Goal: Task Accomplishment & Management: Manage account settings

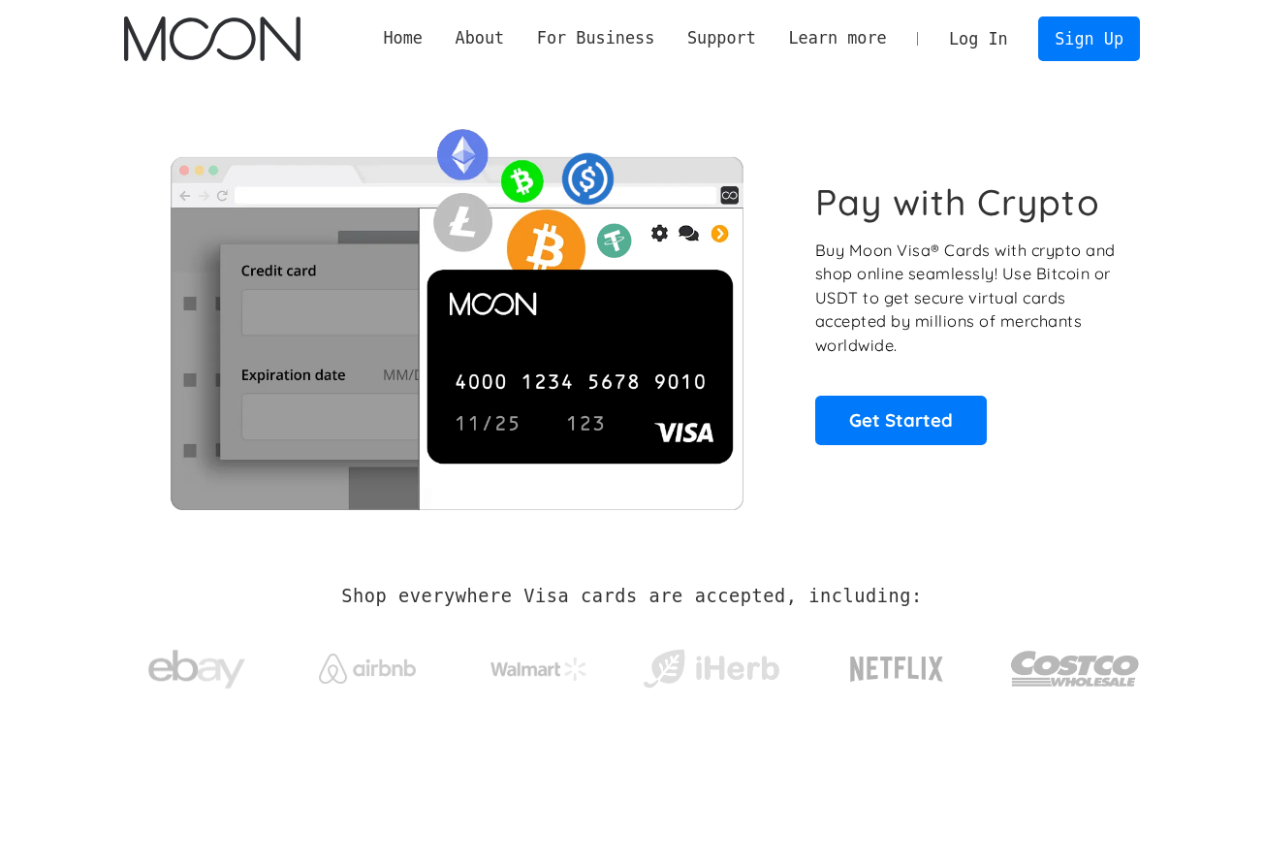
click at [972, 39] on link "Log In" at bounding box center [978, 38] width 91 height 43
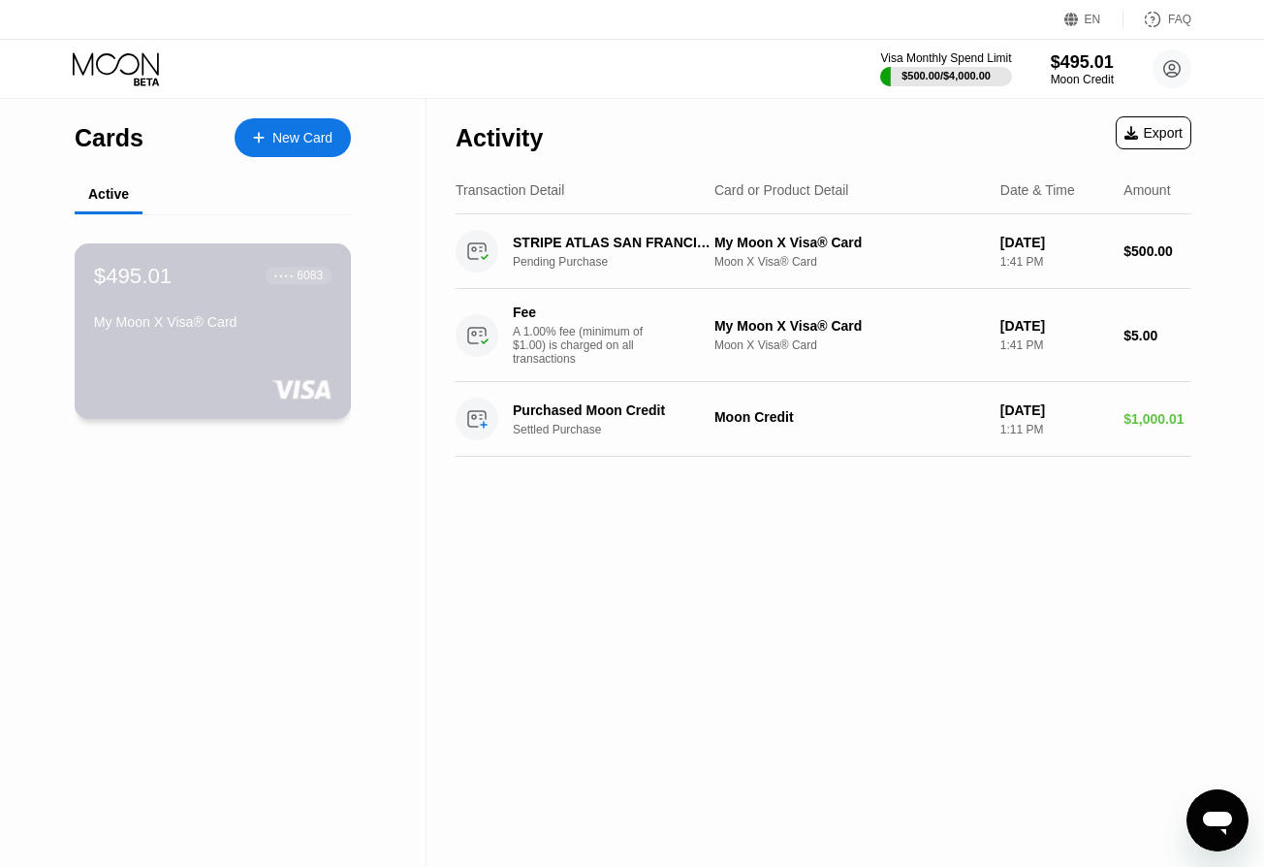
click at [214, 326] on div "My Moon X Visa® Card" at bounding box center [213, 322] width 238 height 16
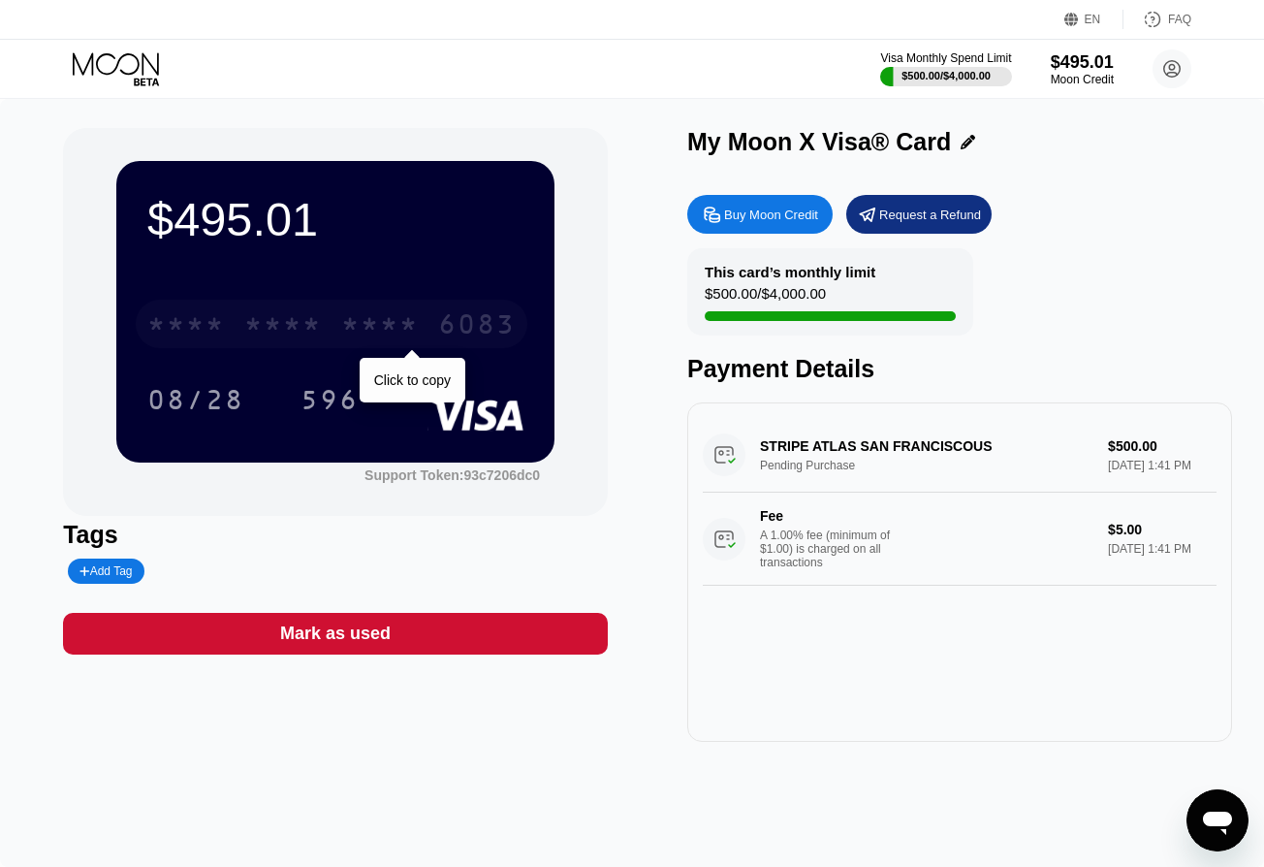
click at [405, 326] on div "* * * *" at bounding box center [380, 326] width 78 height 31
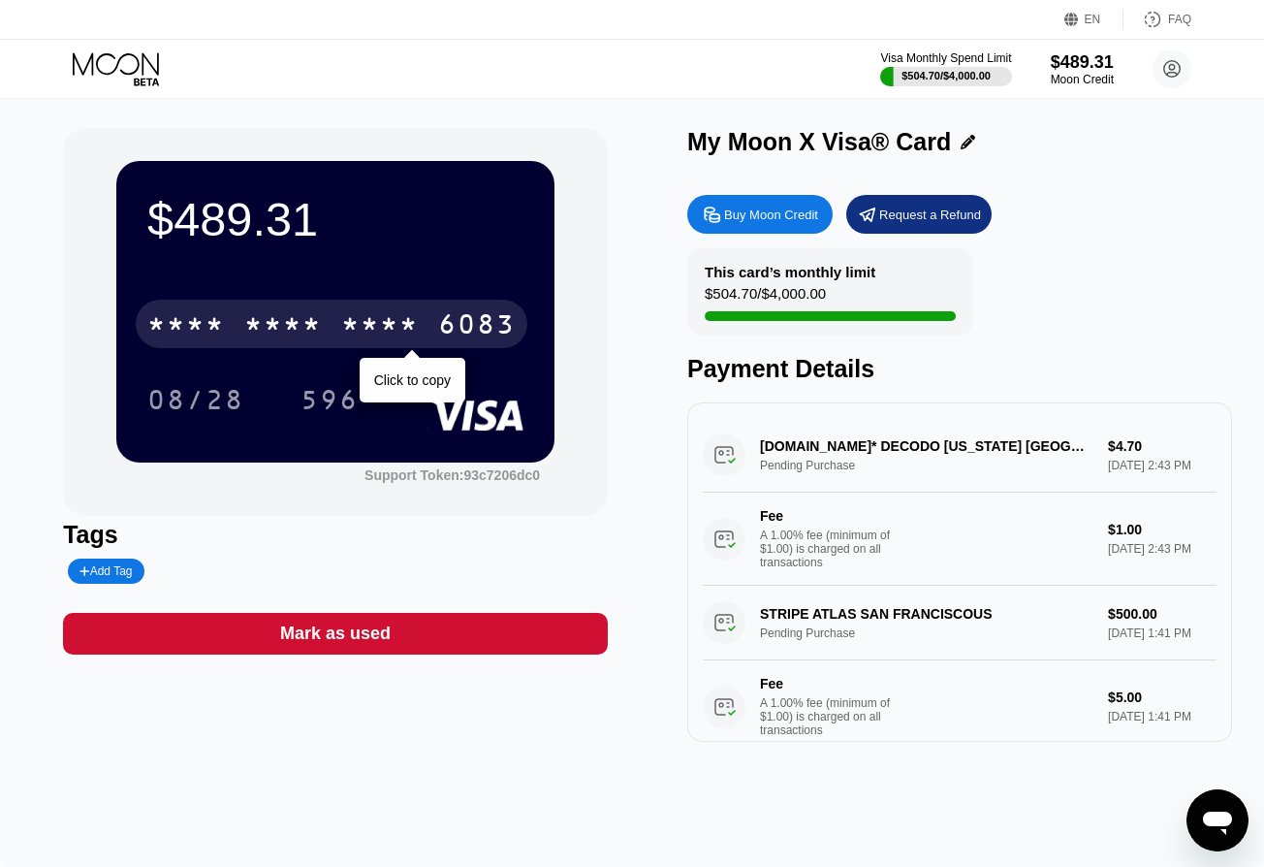
click at [386, 319] on div "* * * *" at bounding box center [380, 326] width 78 height 31
click at [214, 337] on div "4513" at bounding box center [186, 326] width 78 height 31
